Goal: Entertainment & Leisure: Consume media (video, audio)

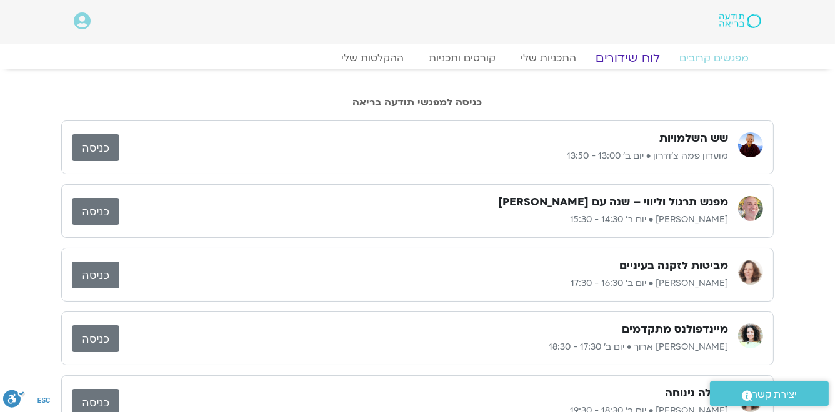
click at [632, 57] on link "לוח שידורים" at bounding box center [628, 58] width 94 height 15
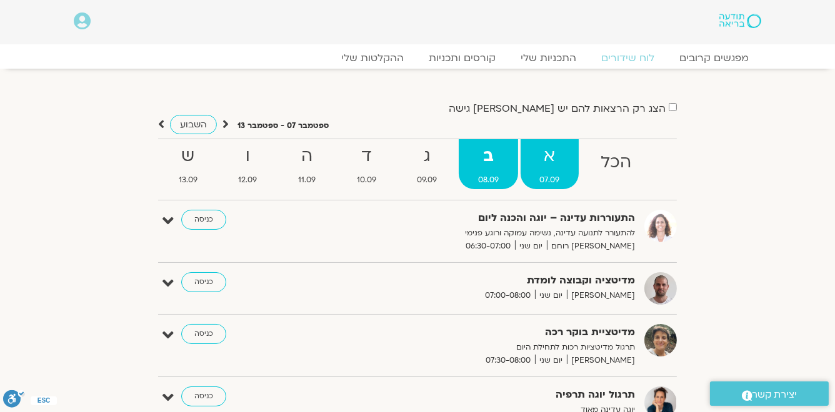
click at [543, 159] on strong "א" at bounding box center [550, 156] width 59 height 28
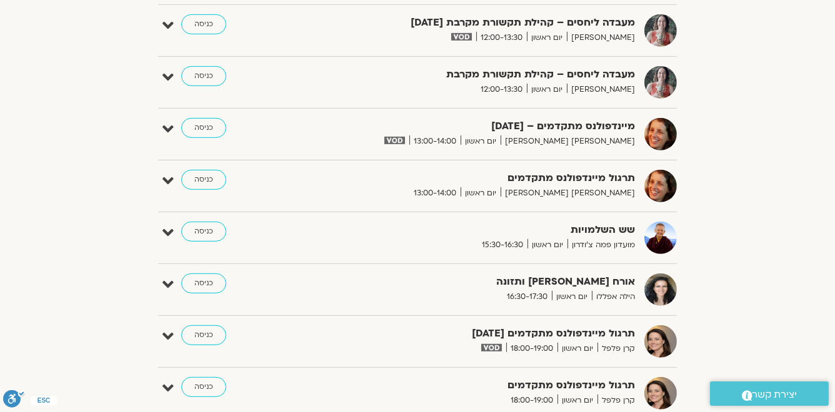
scroll to position [750, 0]
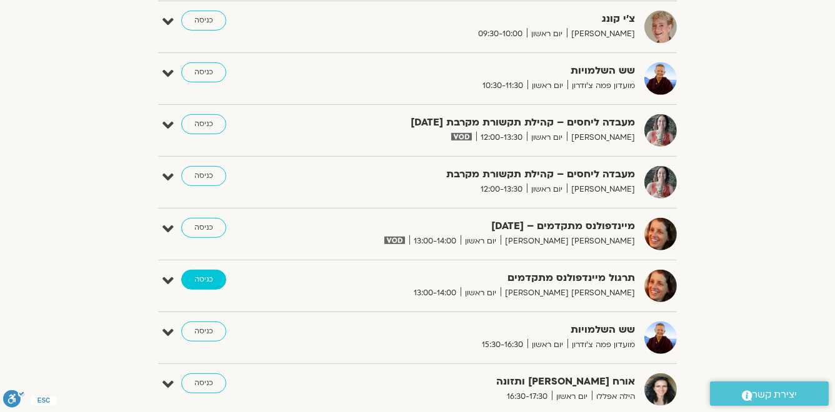
click at [200, 279] on link "כניסה" at bounding box center [203, 280] width 45 height 20
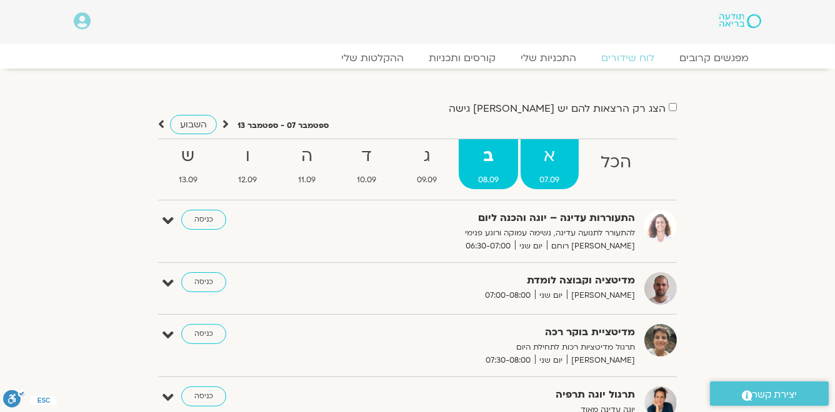
click at [550, 152] on strong "א" at bounding box center [550, 156] width 59 height 28
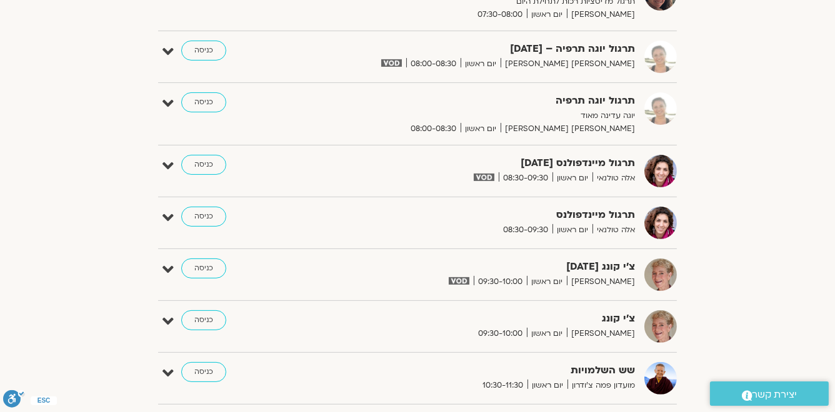
scroll to position [650, 0]
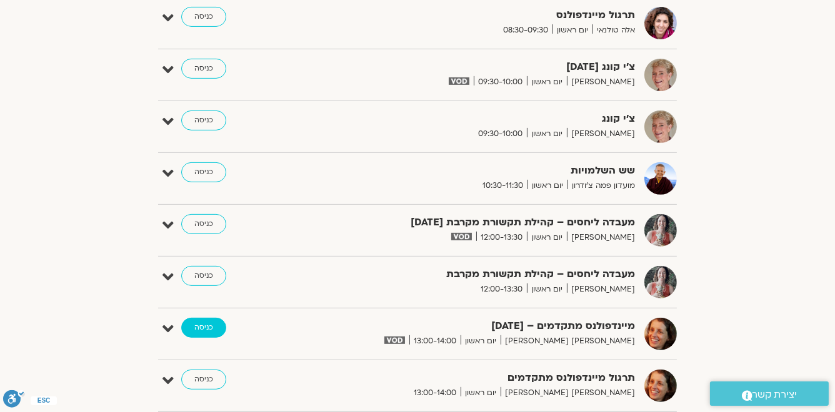
click at [209, 323] on link "כניסה" at bounding box center [203, 328] width 45 height 20
